Goal: Information Seeking & Learning: Obtain resource

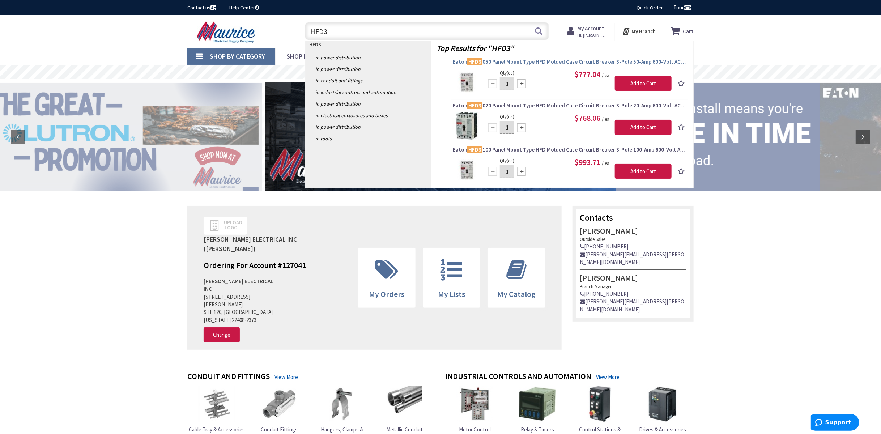
type input "HFD3"
click at [561, 59] on span "Eaton HFD3 050 Panel Mount Type HFD Molded Case Circuit Breaker 3-Pole 50-Amp 6…" at bounding box center [569, 61] width 233 height 7
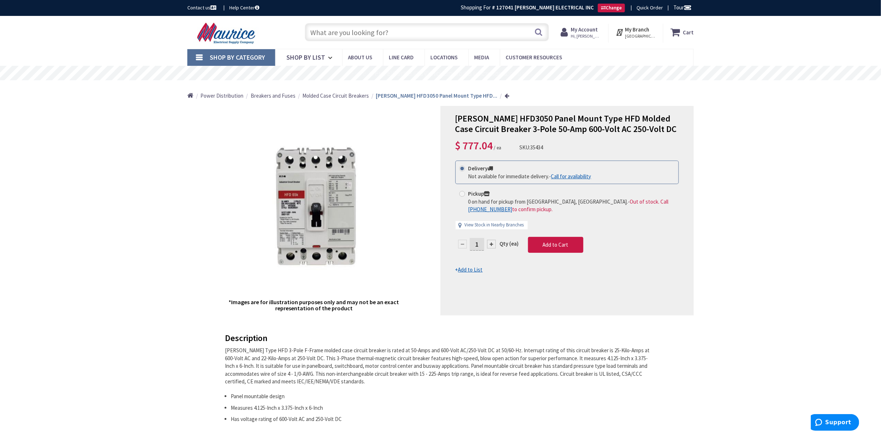
click at [370, 31] on input "text" at bounding box center [427, 32] width 244 height 18
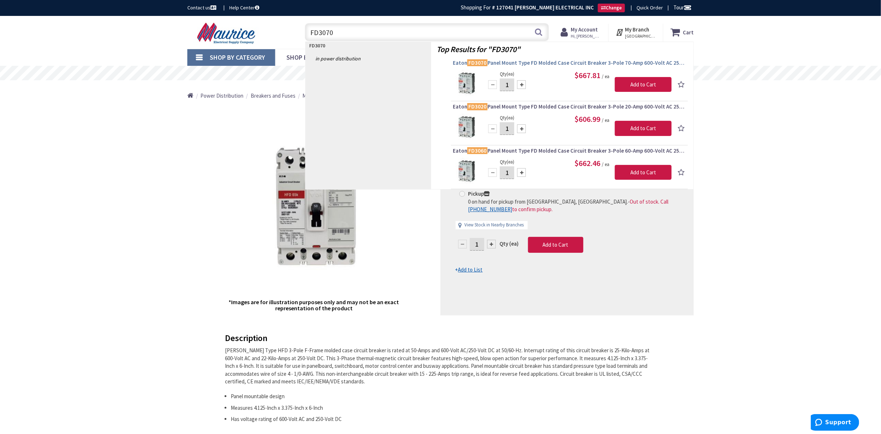
type input "FD3070"
click at [510, 62] on span "Eaton FD3070 Panel Mount Type FD Molded Case Circuit Breaker 3-Pole 70-Amp 600-…" at bounding box center [569, 62] width 233 height 7
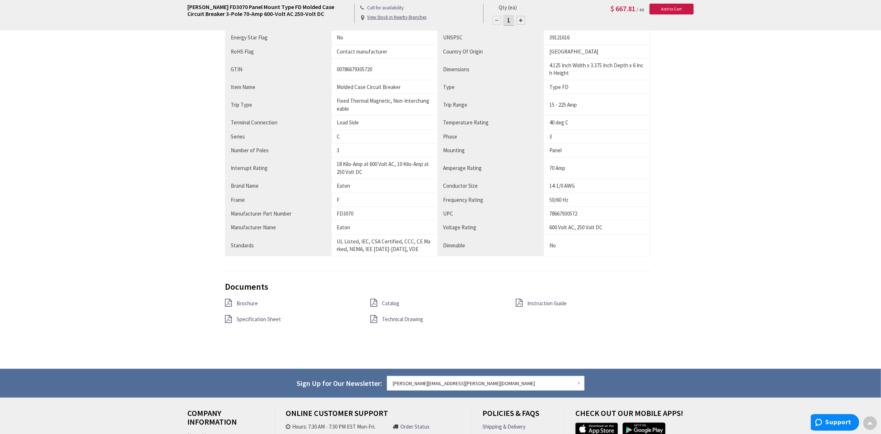
scroll to position [435, 0]
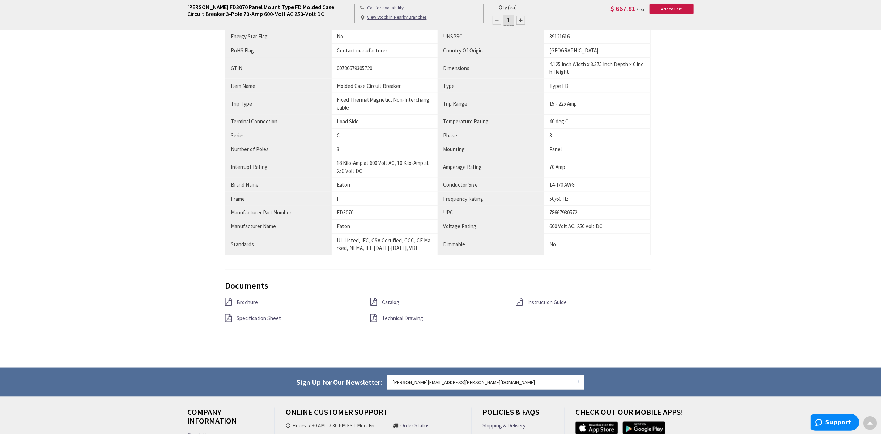
click at [235, 315] on div "Specification Sheet" at bounding box center [292, 318] width 145 height 9
click at [259, 317] on span "Specification Sheet" at bounding box center [259, 318] width 44 height 7
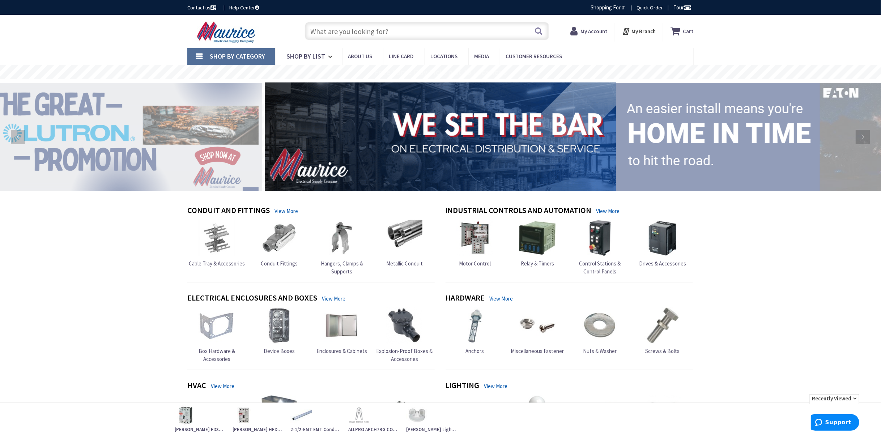
click at [400, 29] on input "text" at bounding box center [427, 31] width 244 height 18
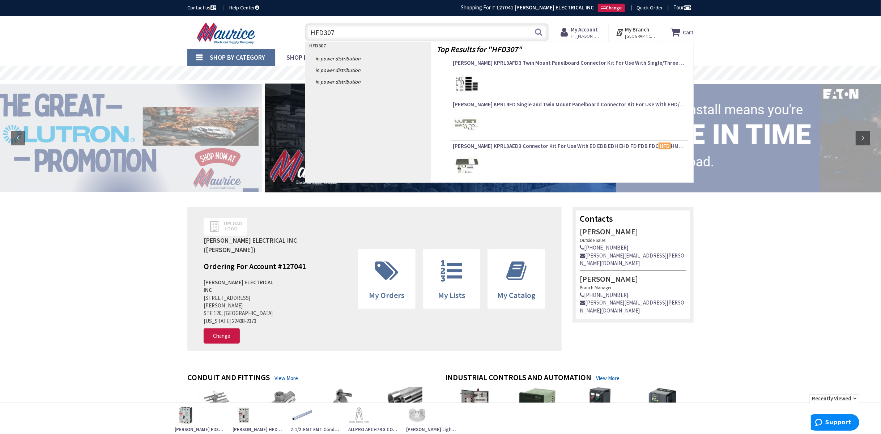
type input "HFD3070"
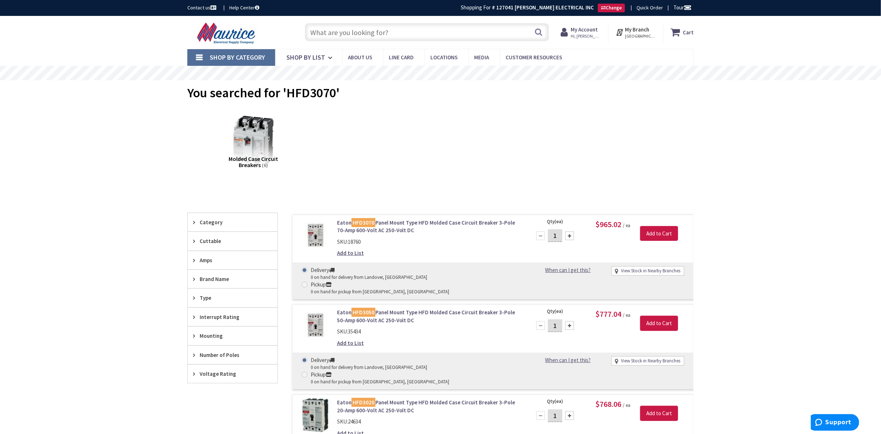
click at [401, 221] on link "Eaton HFD3070 Panel Mount Type HFD Molded Case Circuit Breaker 3-Pole 70-Amp 60…" at bounding box center [429, 227] width 184 height 16
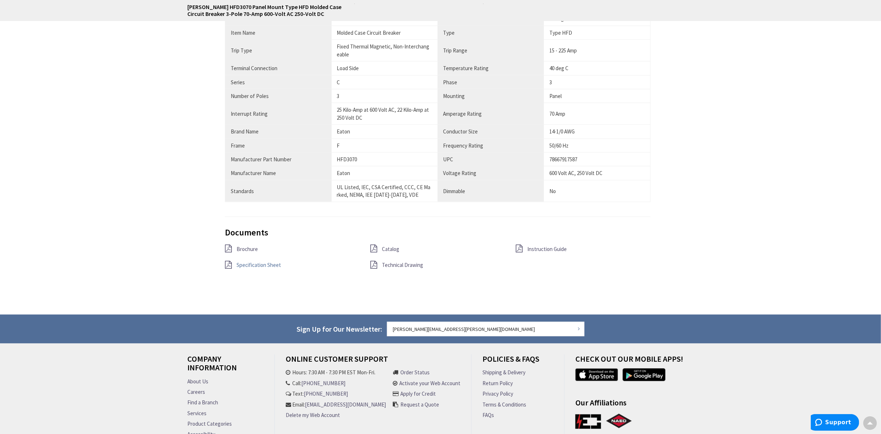
scroll to position [489, 0]
click at [258, 263] on span "Specification Sheet" at bounding box center [259, 264] width 44 height 7
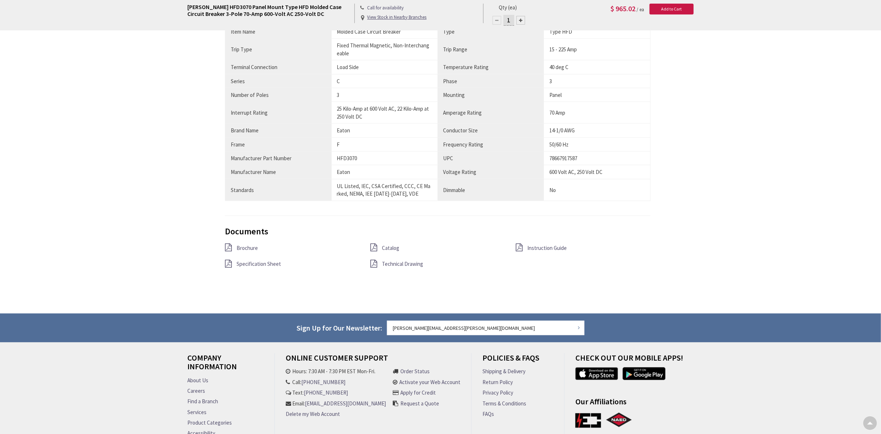
click at [243, 245] on span "Brochure" at bounding box center [247, 247] width 21 height 7
